Goal: Information Seeking & Learning: Learn about a topic

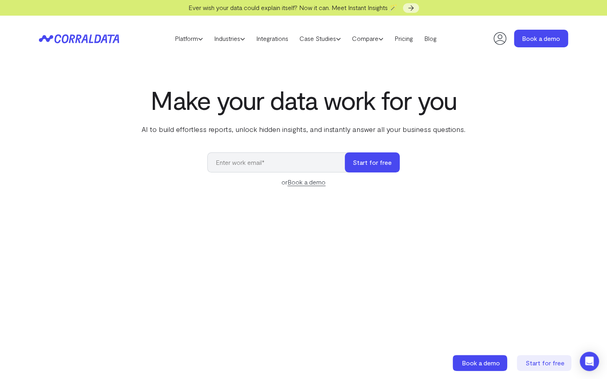
click at [195, 174] on div "Make your data work for you AI to build effortless reports, unlock hidden insig…" at bounding box center [304, 264] width 578 height 359
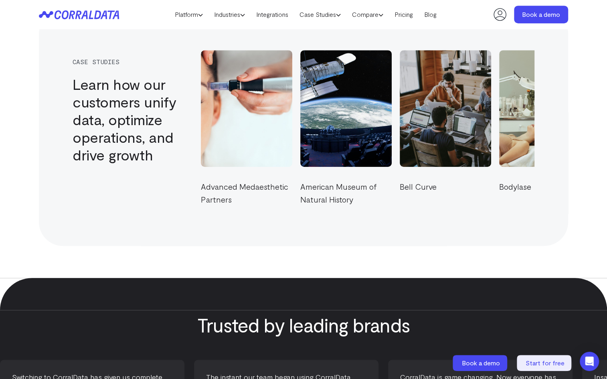
scroll to position [2708, 0]
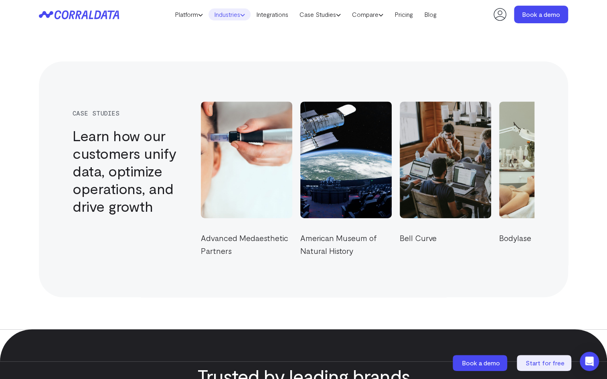
click at [232, 15] on link "Industries" at bounding box center [230, 14] width 42 height 12
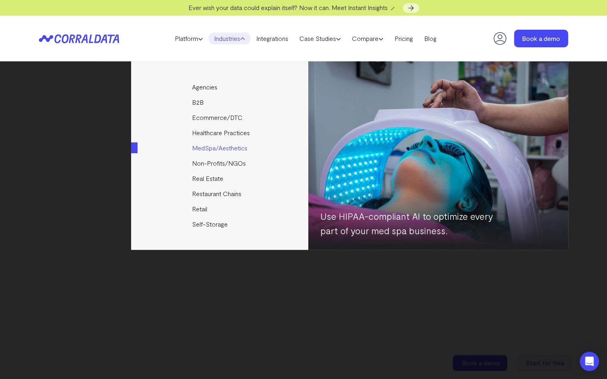
click at [211, 150] on link "MedSpa/Aesthetics" at bounding box center [220, 147] width 178 height 15
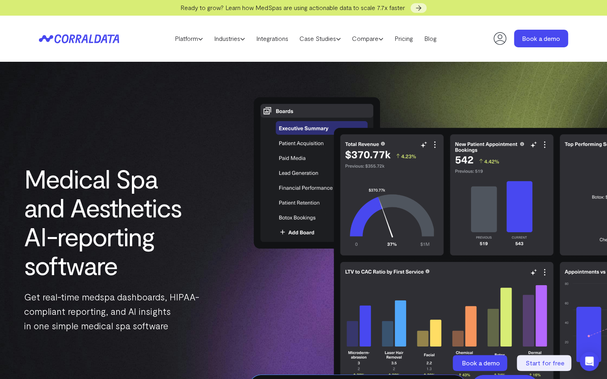
click at [143, 267] on h1 "Medical Spa and Aesthetics AI-reporting software" at bounding box center [112, 222] width 176 height 116
click at [322, 37] on link "Case Studies" at bounding box center [320, 38] width 53 height 12
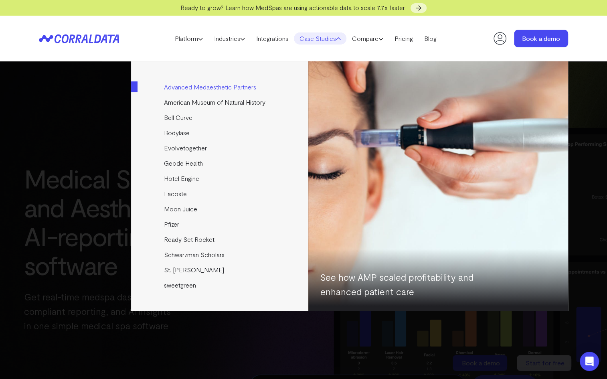
click at [194, 87] on link "Advanced Medaesthetic Partners" at bounding box center [220, 86] width 178 height 15
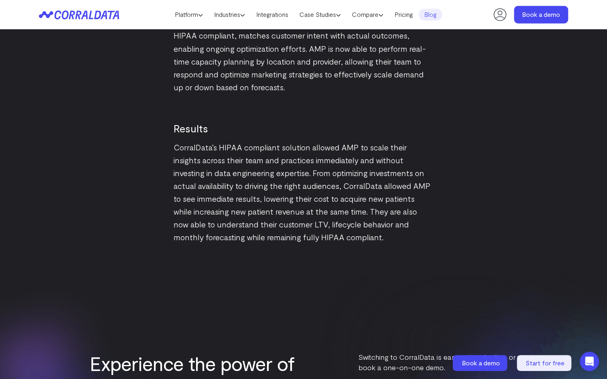
scroll to position [1496, 0]
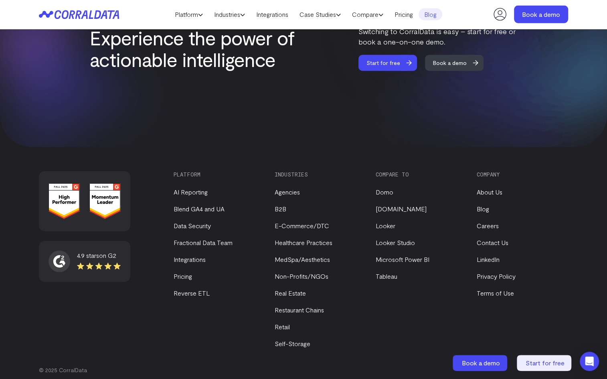
click at [92, 18] on icon at bounding box center [74, 14] width 39 height 9
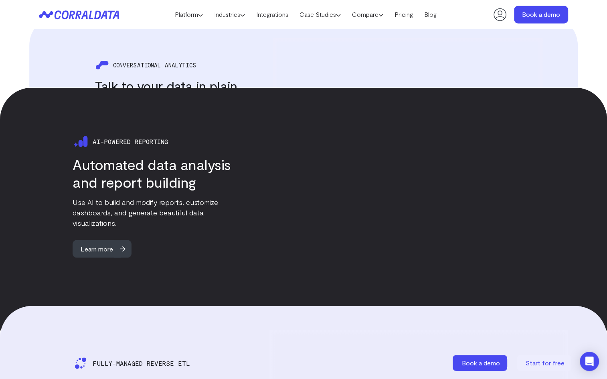
scroll to position [1150, 0]
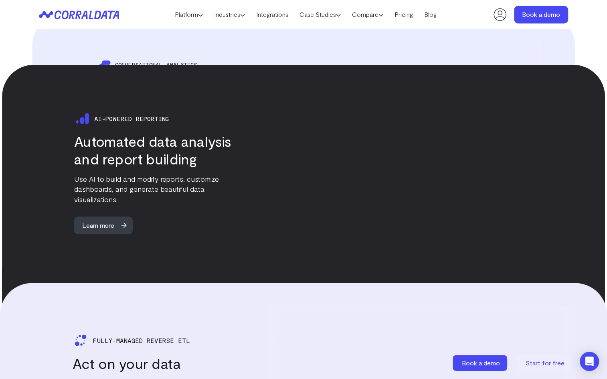
click at [14, 206] on div "Ai-powered reporting Automated data analysis and report building Use AI to buil…" at bounding box center [303, 185] width 603 height 241
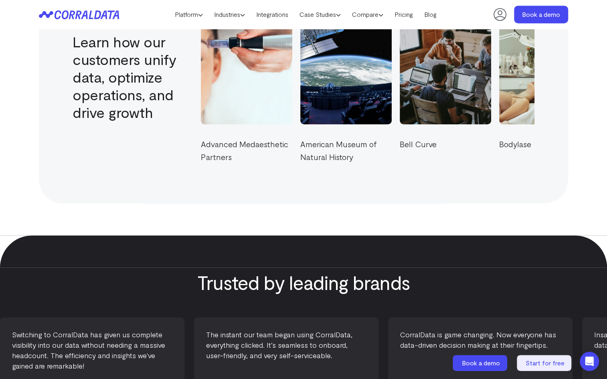
scroll to position [3017, 0]
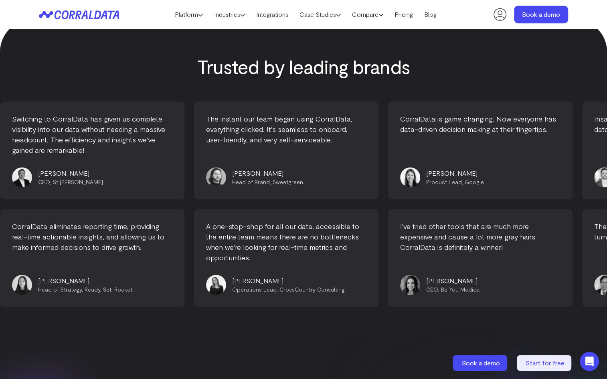
drag, startPoint x: 207, startPoint y: 268, endPoint x: 376, endPoint y: 276, distance: 169.0
click at [361, 300] on section "Trusted by leading brands Switching to CorralData has given us complete visibil…" at bounding box center [303, 175] width 607 height 311
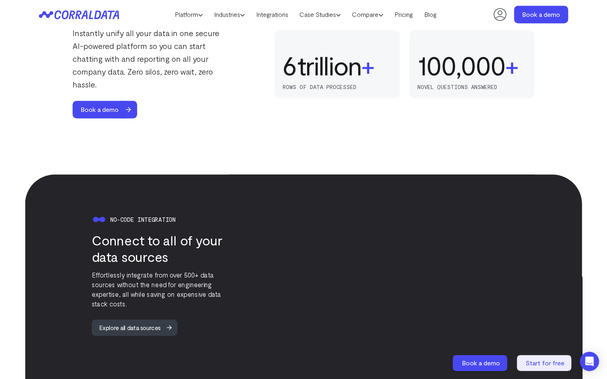
scroll to position [365, 0]
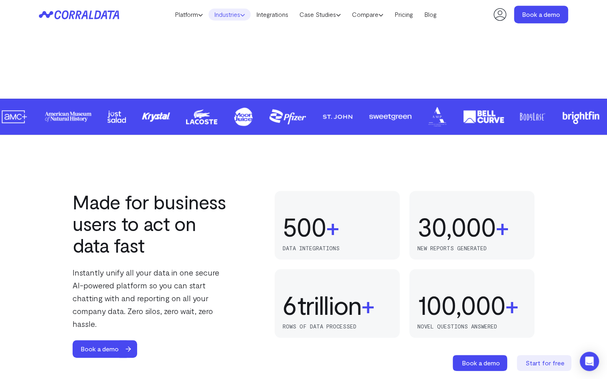
click at [232, 15] on link "Industries" at bounding box center [230, 14] width 42 height 12
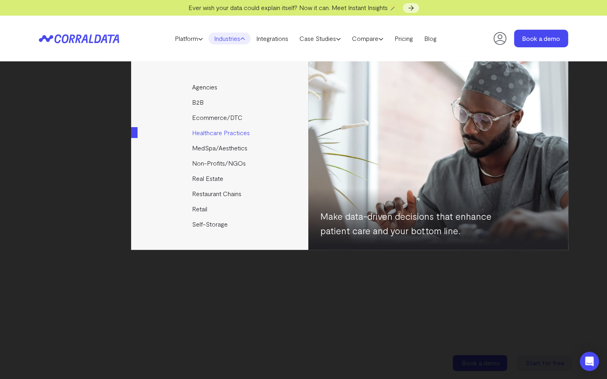
click at [229, 136] on link "Healthcare Practices" at bounding box center [220, 132] width 178 height 15
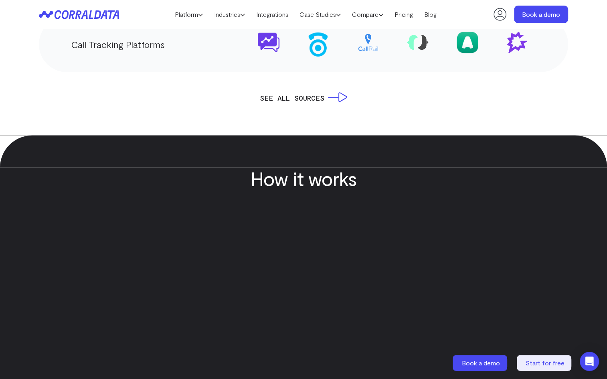
scroll to position [2031, 0]
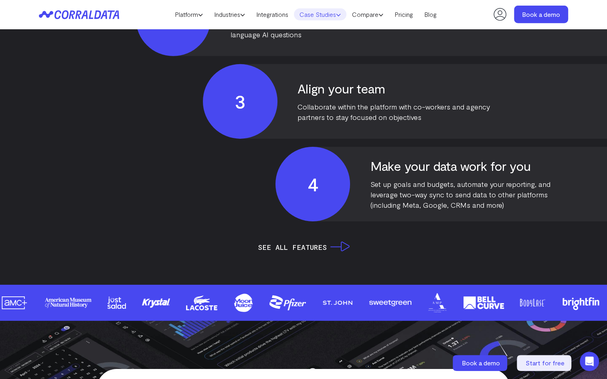
click at [318, 9] on link "Case Studies" at bounding box center [320, 14] width 53 height 12
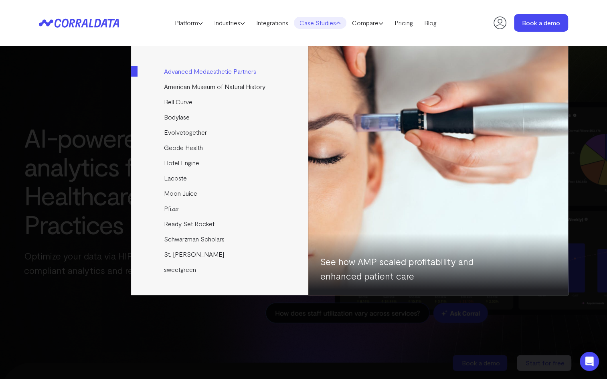
click at [184, 73] on link "Advanced Medaesthetic Partners" at bounding box center [220, 71] width 178 height 15
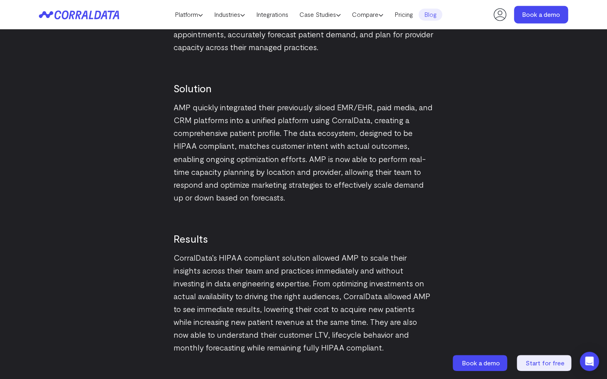
scroll to position [920, 0]
